Goal: Task Accomplishment & Management: Manage account settings

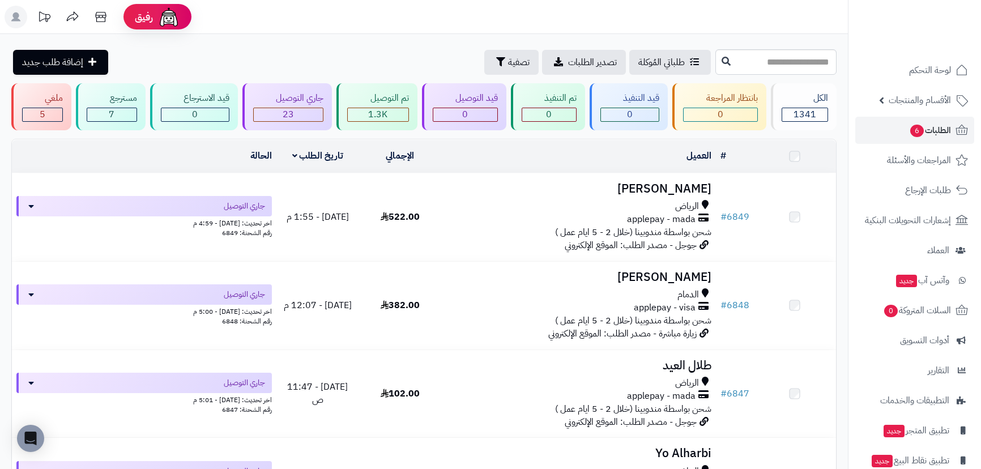
scroll to position [979, 0]
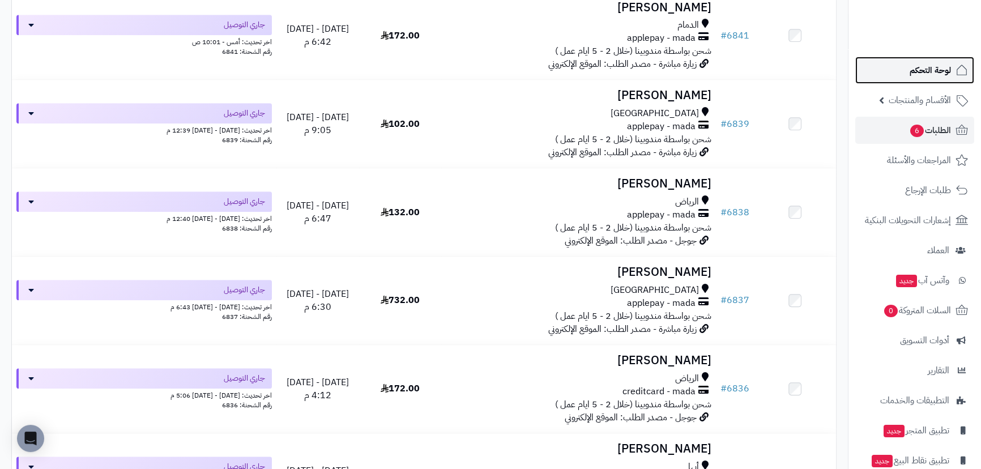
click at [933, 67] on span "لوحة التحكم" at bounding box center [930, 70] width 41 height 16
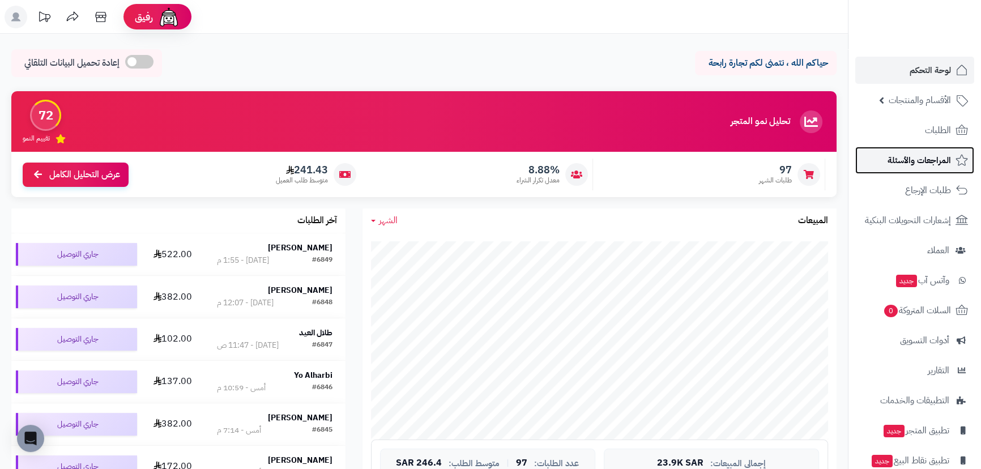
click at [927, 152] on span "المراجعات والأسئلة" at bounding box center [919, 160] width 63 height 16
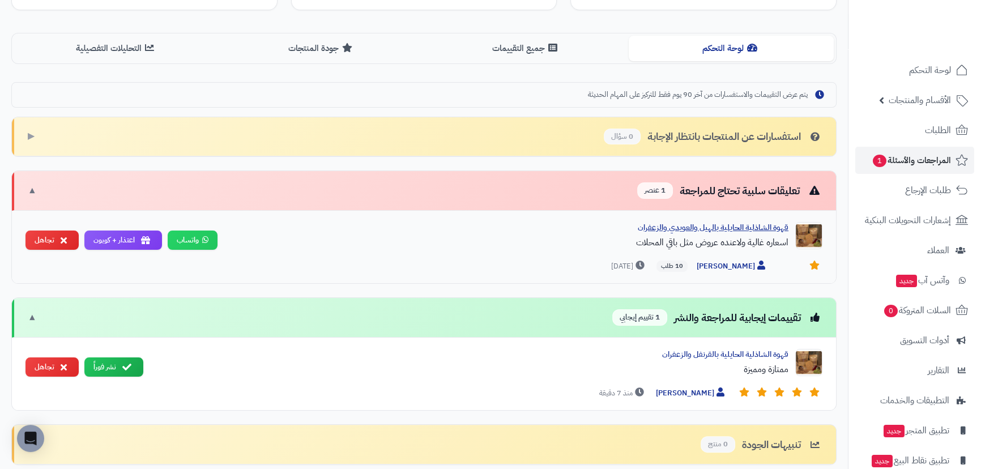
scroll to position [335, 0]
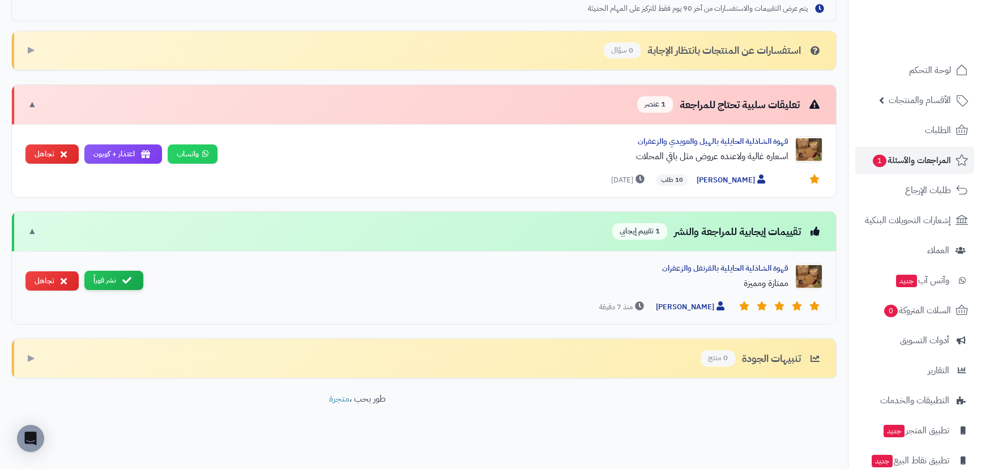
click at [101, 273] on button "نشر فوراً" at bounding box center [113, 281] width 59 height 20
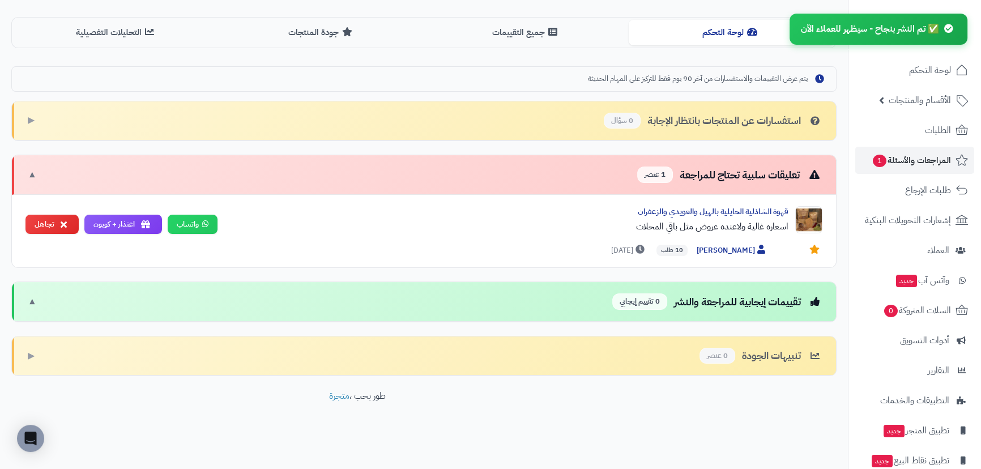
scroll to position [263, 0]
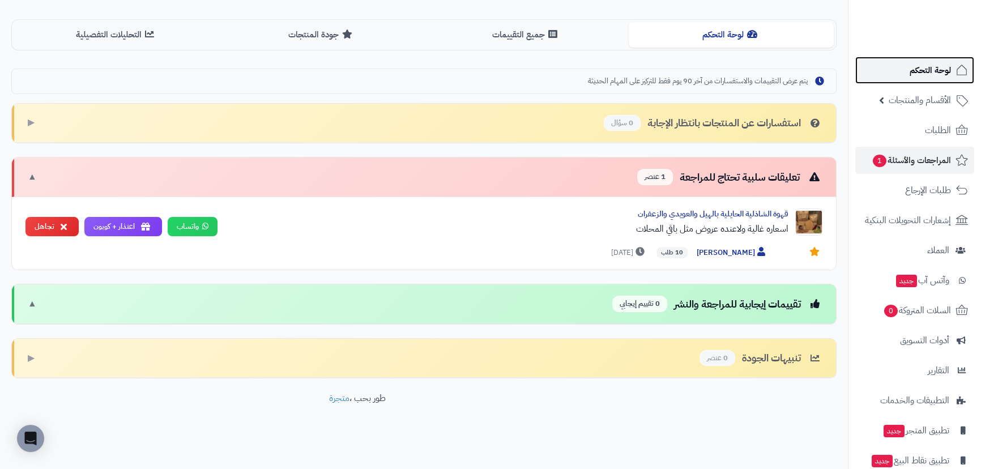
click at [924, 63] on span "لوحة التحكم" at bounding box center [930, 70] width 41 height 16
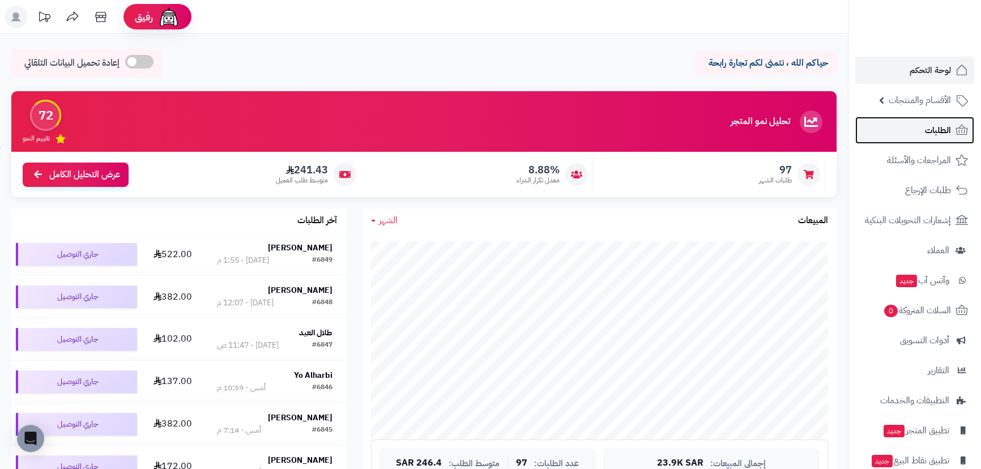
click at [924, 133] on link "الطلبات" at bounding box center [915, 130] width 119 height 27
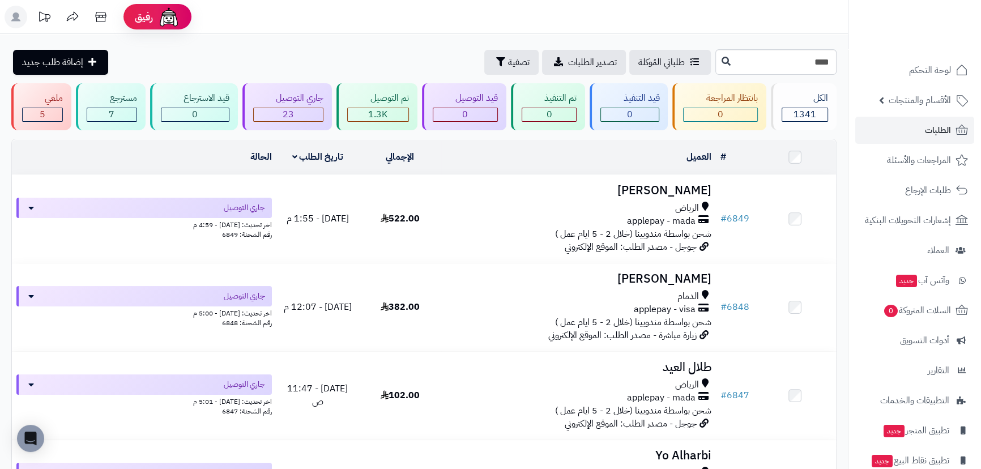
type input "****"
